Goal: Transaction & Acquisition: Purchase product/service

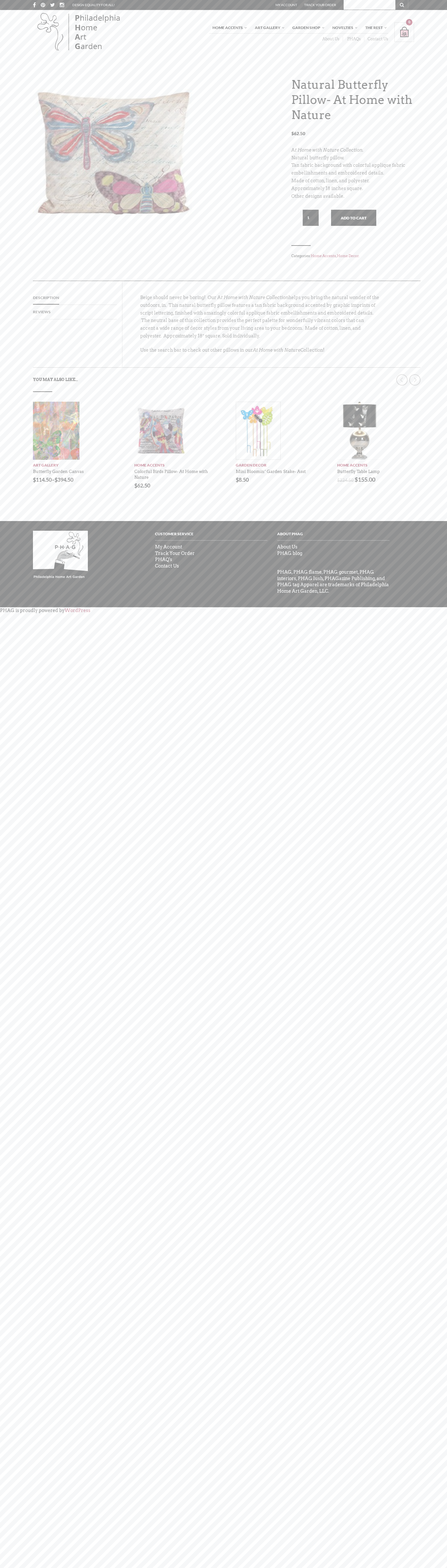
click at [376, 39] on link "Contact Us" at bounding box center [376, 39] width 24 height 5
click at [353, 218] on button "Add to cart" at bounding box center [353, 218] width 45 height 16
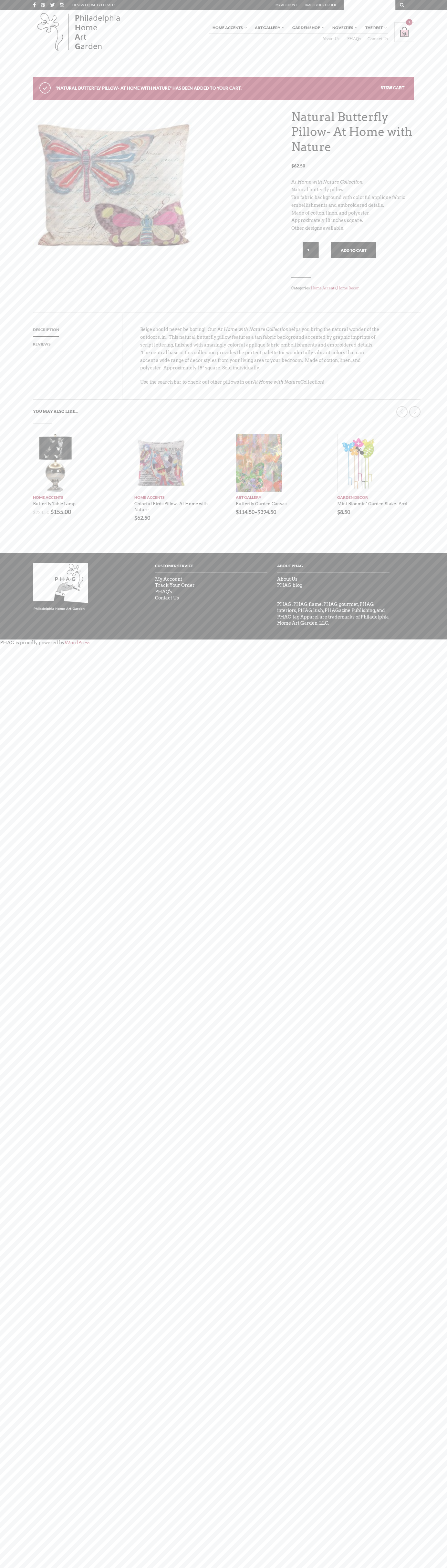
click at [393, 88] on link "View cart" at bounding box center [392, 88] width 24 height 5
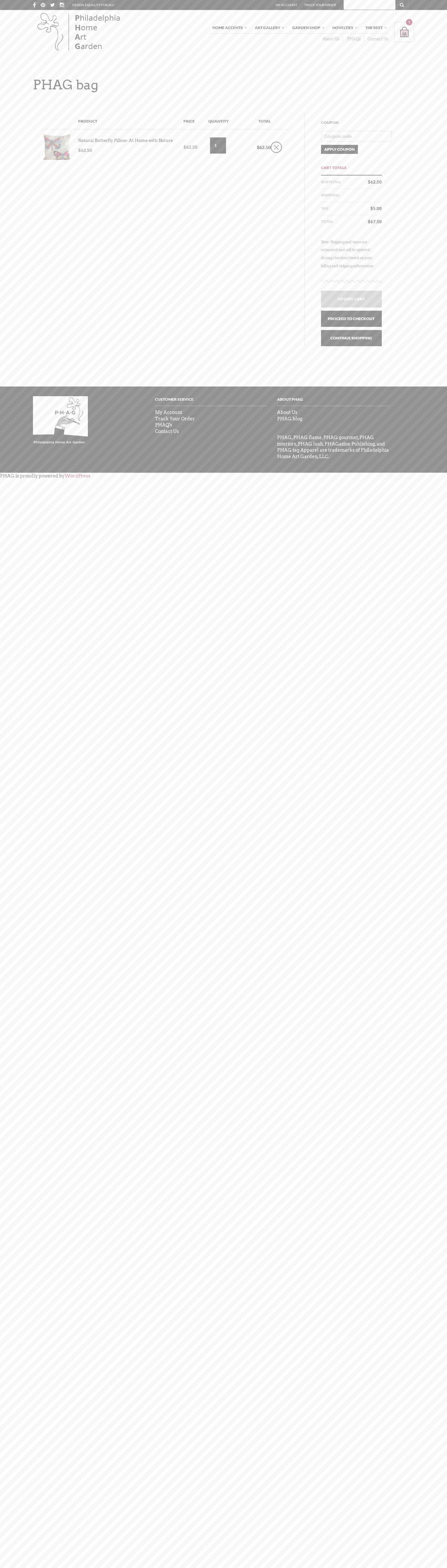
click at [351, 319] on link "Proceed to checkout" at bounding box center [351, 318] width 61 height 16
